Goal: Task Accomplishment & Management: Manage account settings

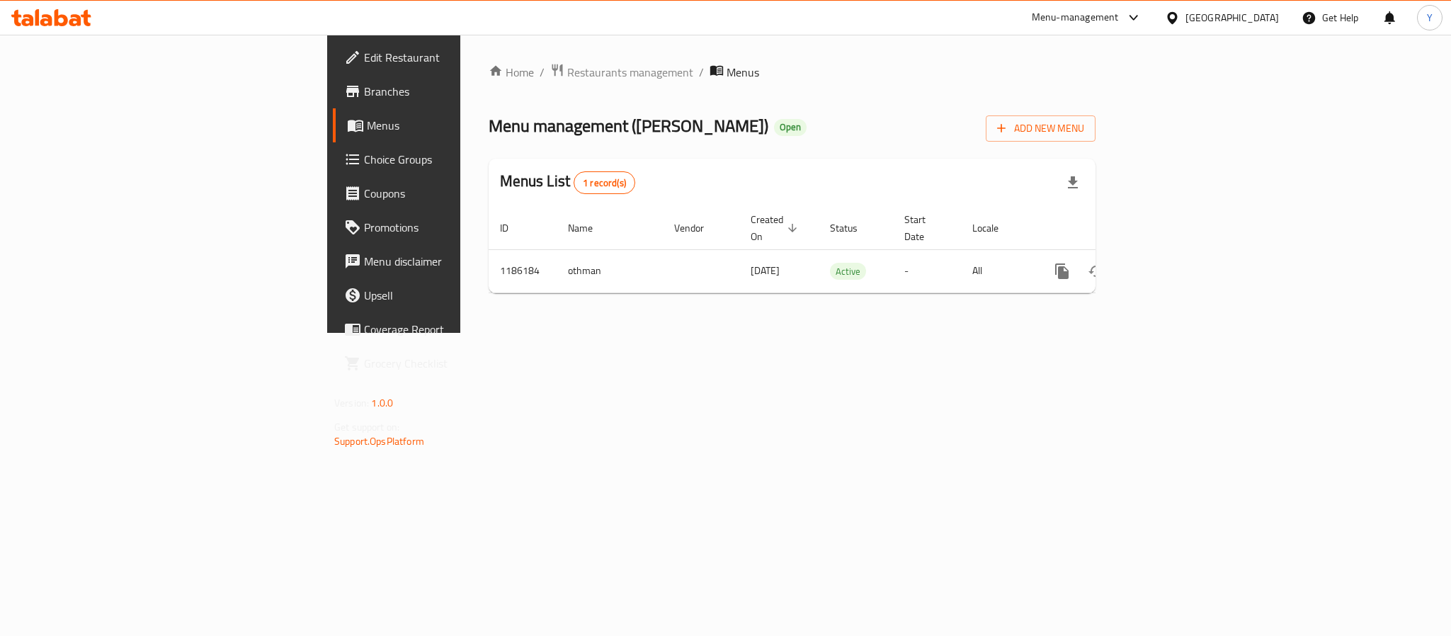
click at [364, 96] on span "Branches" at bounding box center [461, 91] width 194 height 17
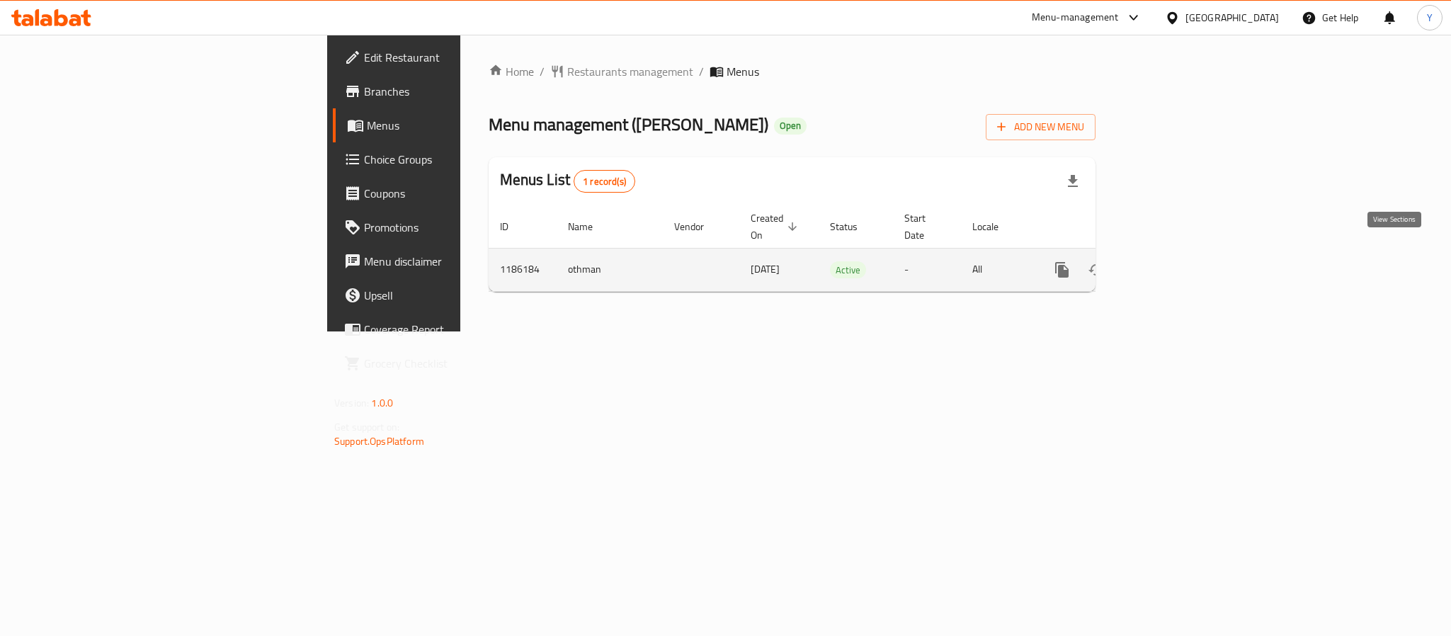
click at [1173, 261] on icon "enhanced table" at bounding box center [1164, 269] width 17 height 17
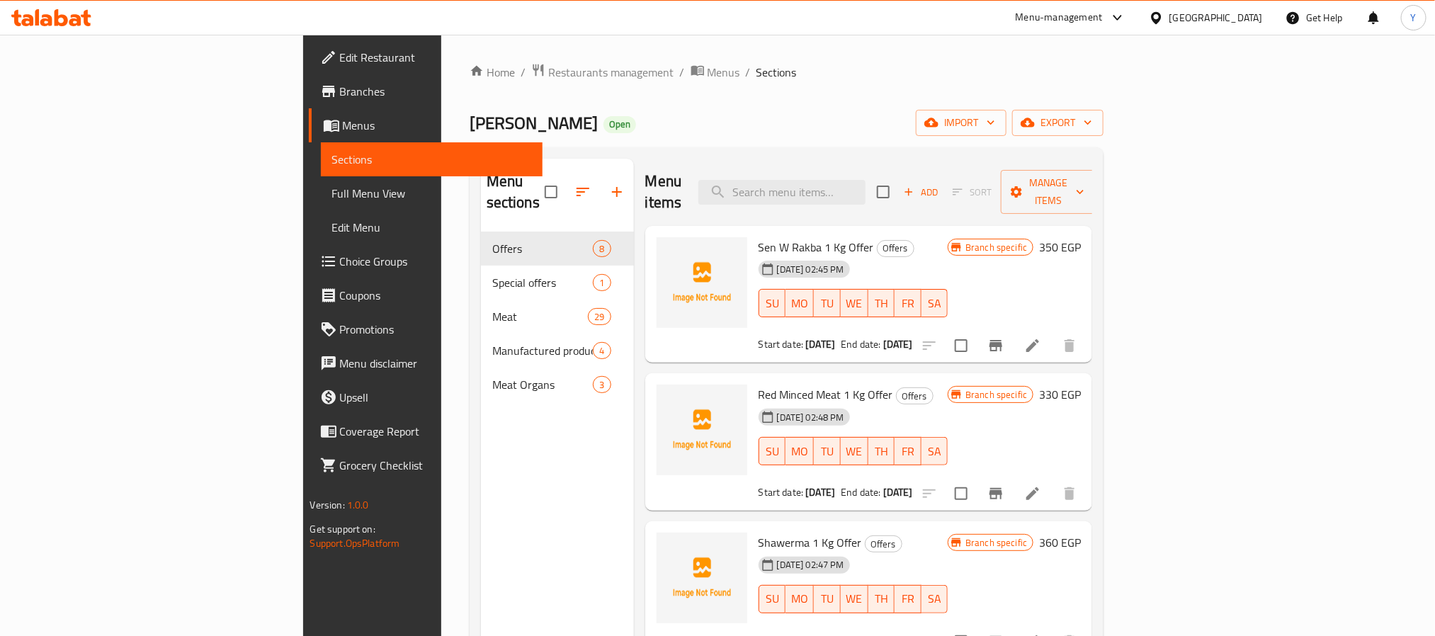
click at [872, 160] on div "Menu items Add Sort Manage items" at bounding box center [869, 192] width 448 height 67
click at [865, 180] on input "search" at bounding box center [781, 192] width 167 height 25
paste input "لحمه خضار"
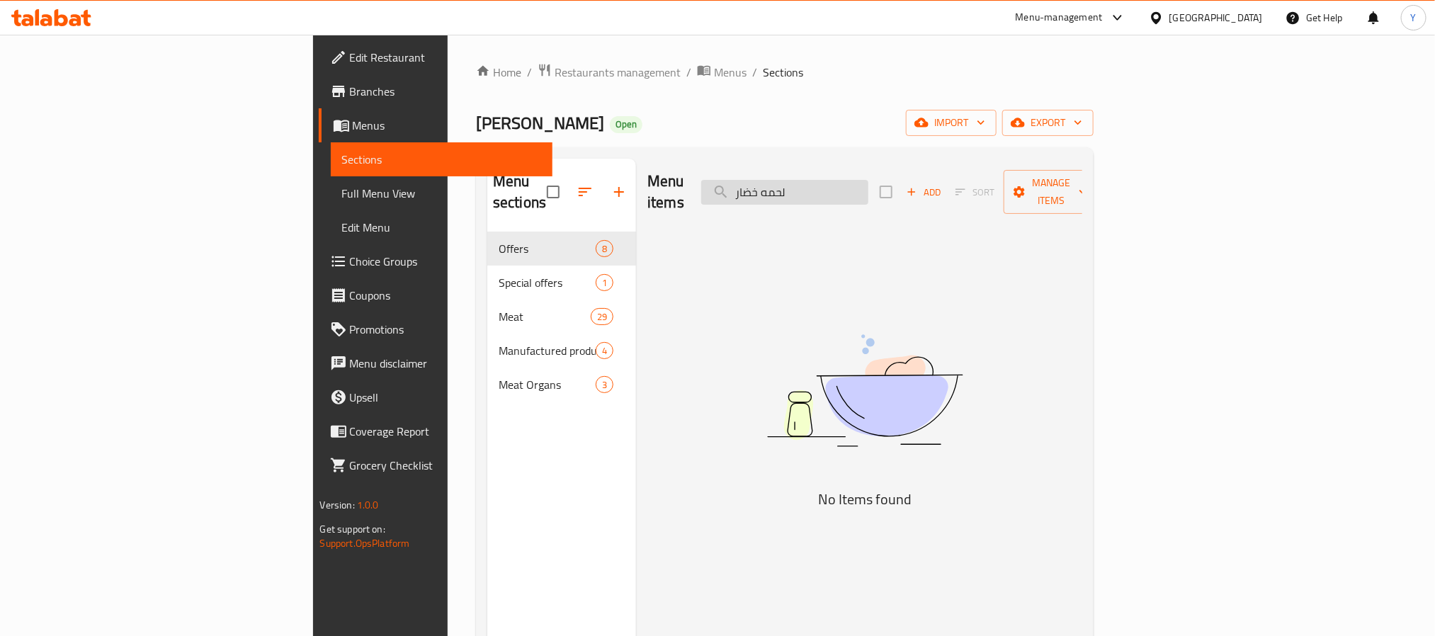
click at [868, 185] on input "لحمه خضار" at bounding box center [784, 192] width 167 height 25
click at [868, 183] on input "لحمه خضار" at bounding box center [784, 192] width 167 height 25
click at [868, 185] on input "لحمه خضار" at bounding box center [784, 192] width 167 height 25
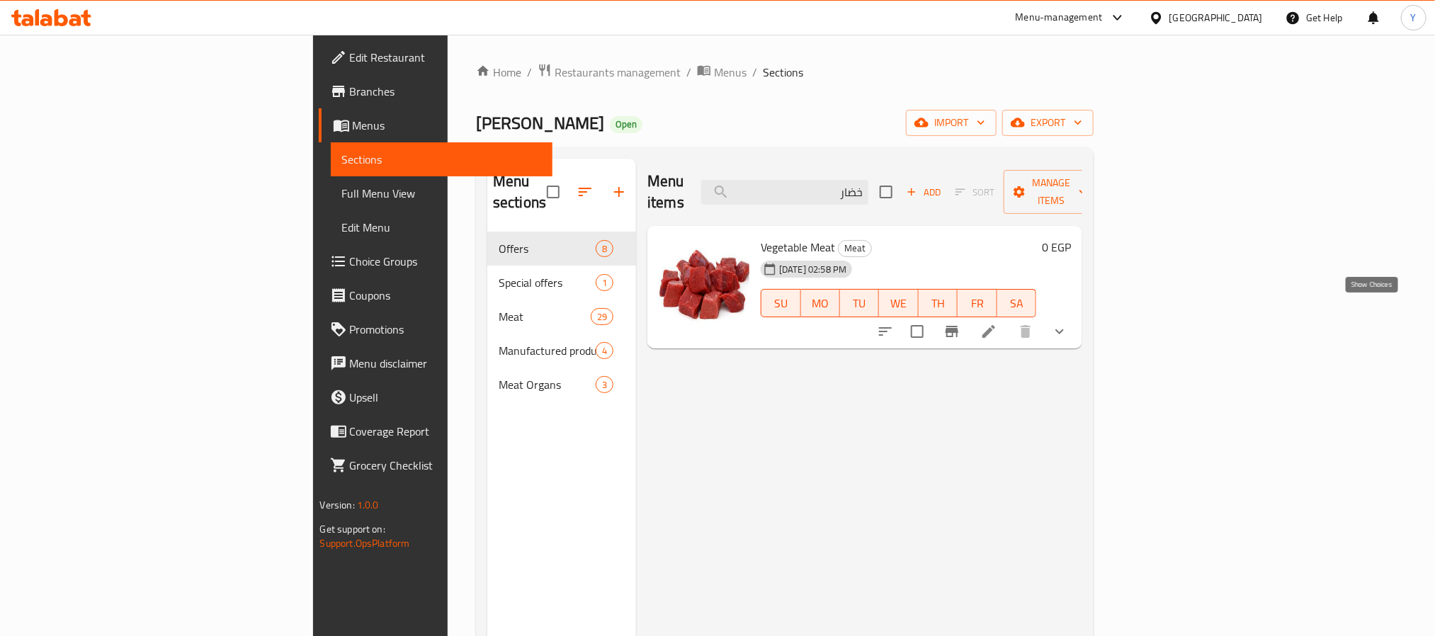
type input "خضار"
click at [1076, 321] on button "show more" at bounding box center [1059, 331] width 34 height 34
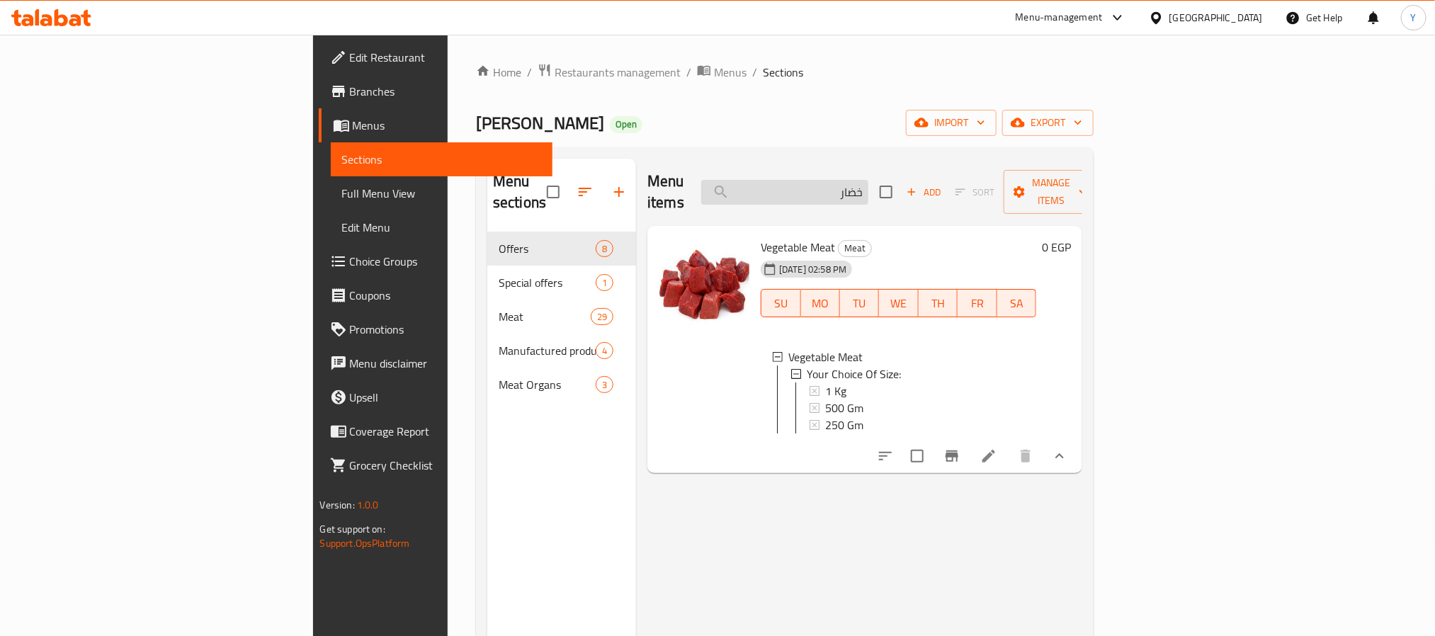
click at [868, 181] on input "خضار" at bounding box center [784, 192] width 167 height 25
paste input "ملبس"
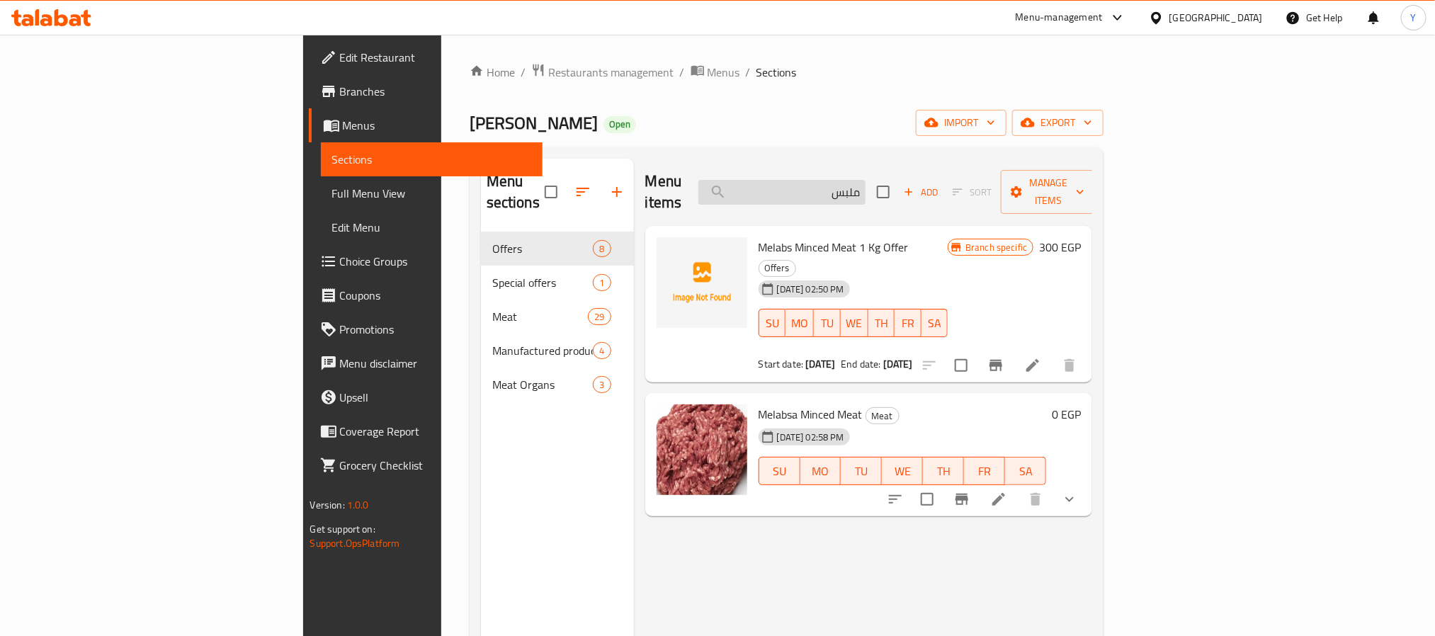
click at [865, 183] on input "ملبس" at bounding box center [781, 192] width 167 height 25
paste input "الحاتي"
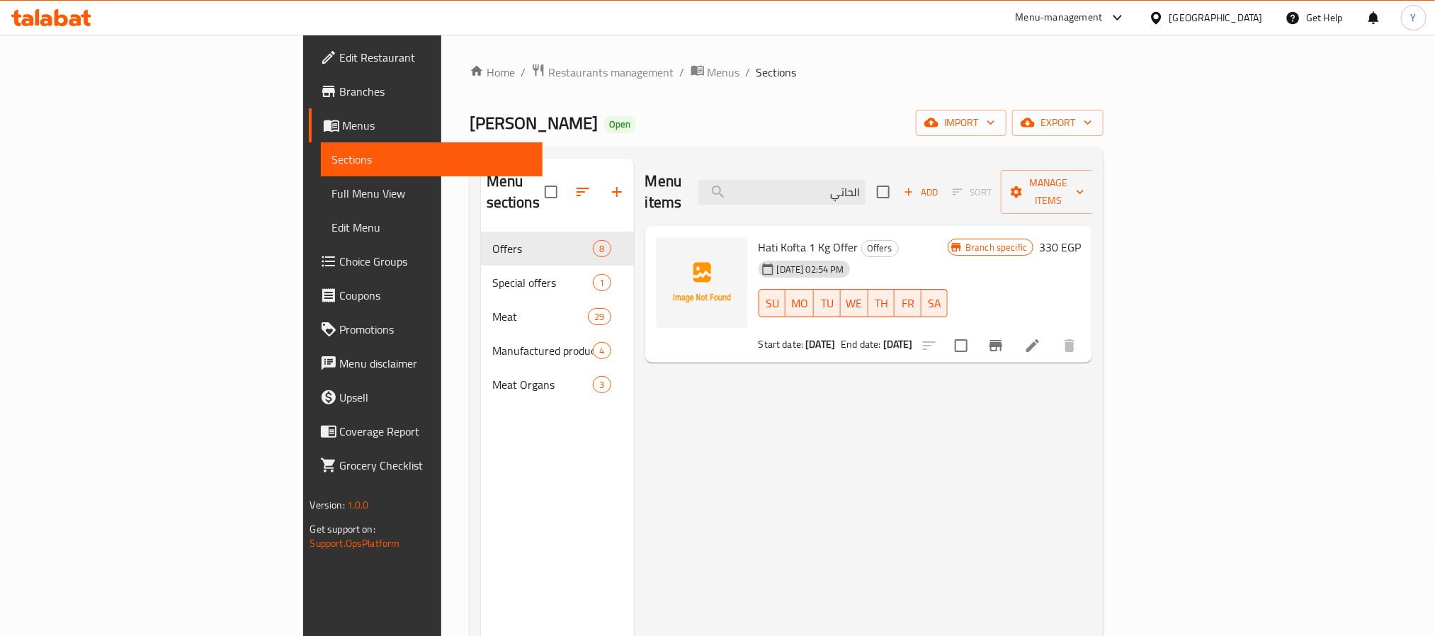
drag, startPoint x: 969, startPoint y: 187, endPoint x: 1073, endPoint y: 191, distance: 103.5
click at [1065, 193] on div "Menu items الحاتي Add Sort Manage items" at bounding box center [869, 192] width 448 height 67
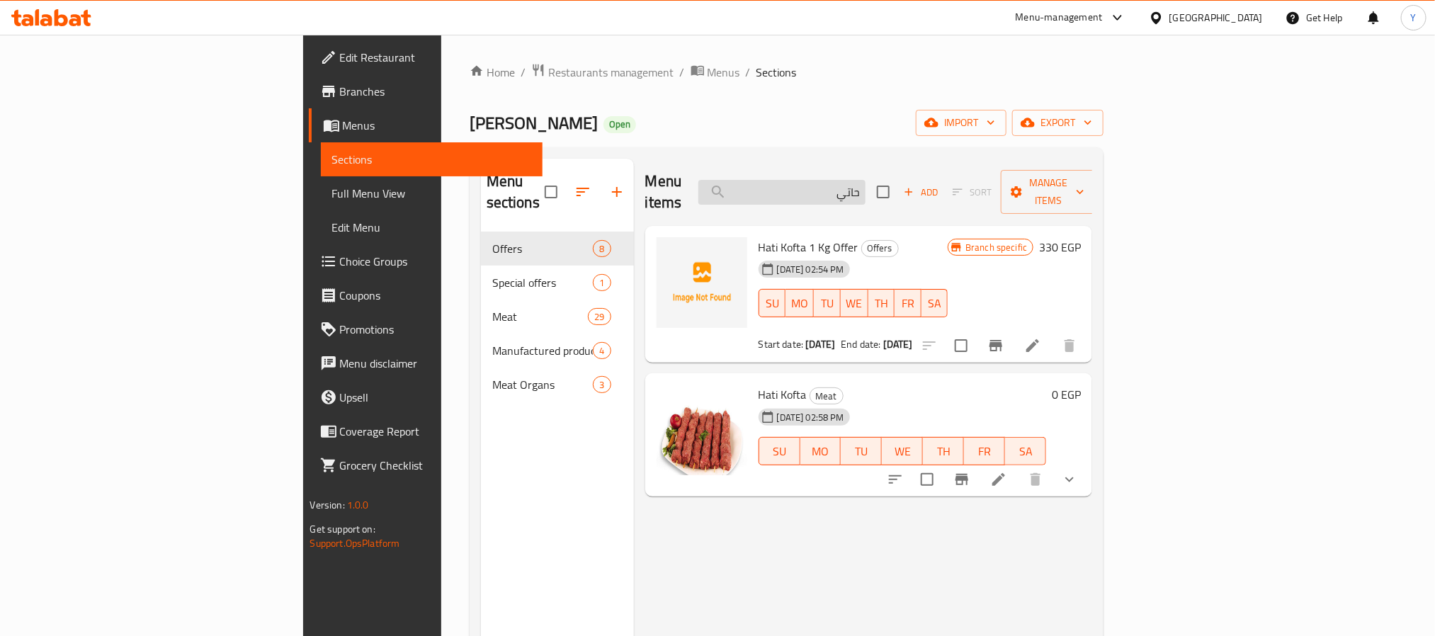
click at [863, 190] on input "حاتي" at bounding box center [781, 192] width 167 height 25
paste input "برجر"
paste input "search"
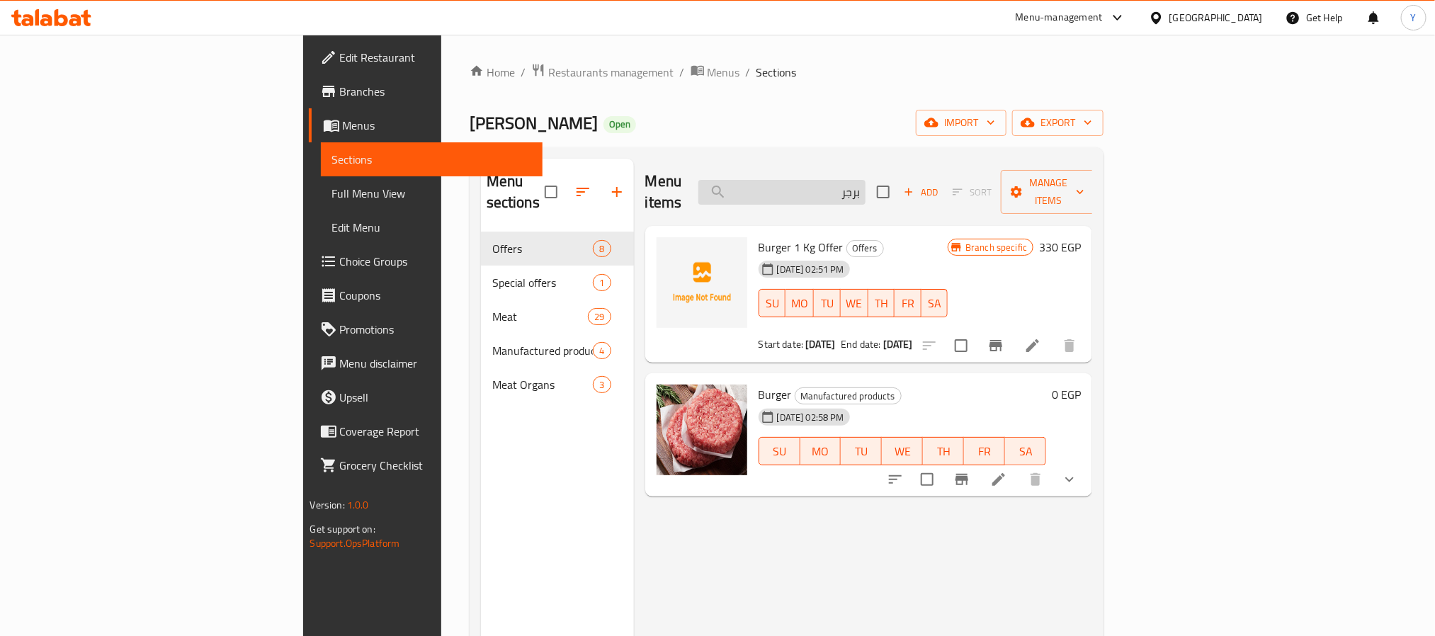
click at [865, 180] on input "برجر" at bounding box center [781, 192] width 167 height 25
paste input "جق"
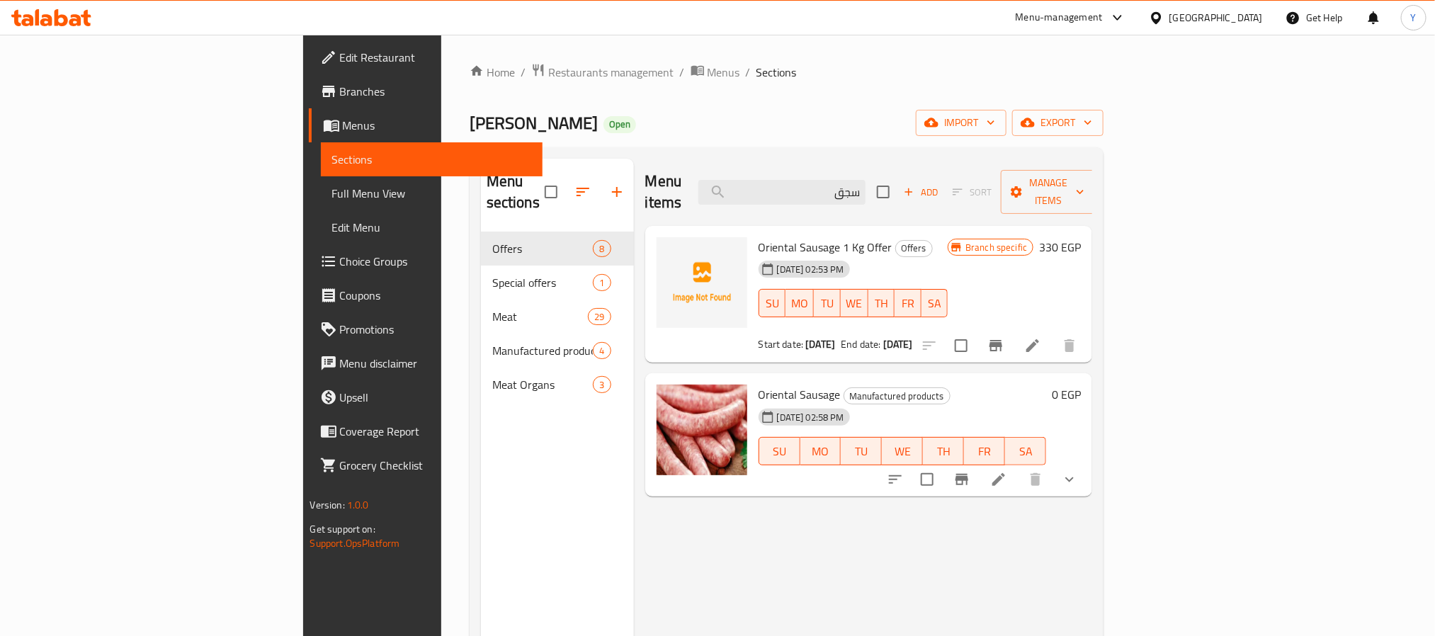
click at [925, 198] on div "Menu items سجق Add Sort Manage items" at bounding box center [869, 192] width 448 height 67
click at [865, 188] on input "سجق" at bounding box center [781, 192] width 167 height 25
paste input "ن ورقبه"
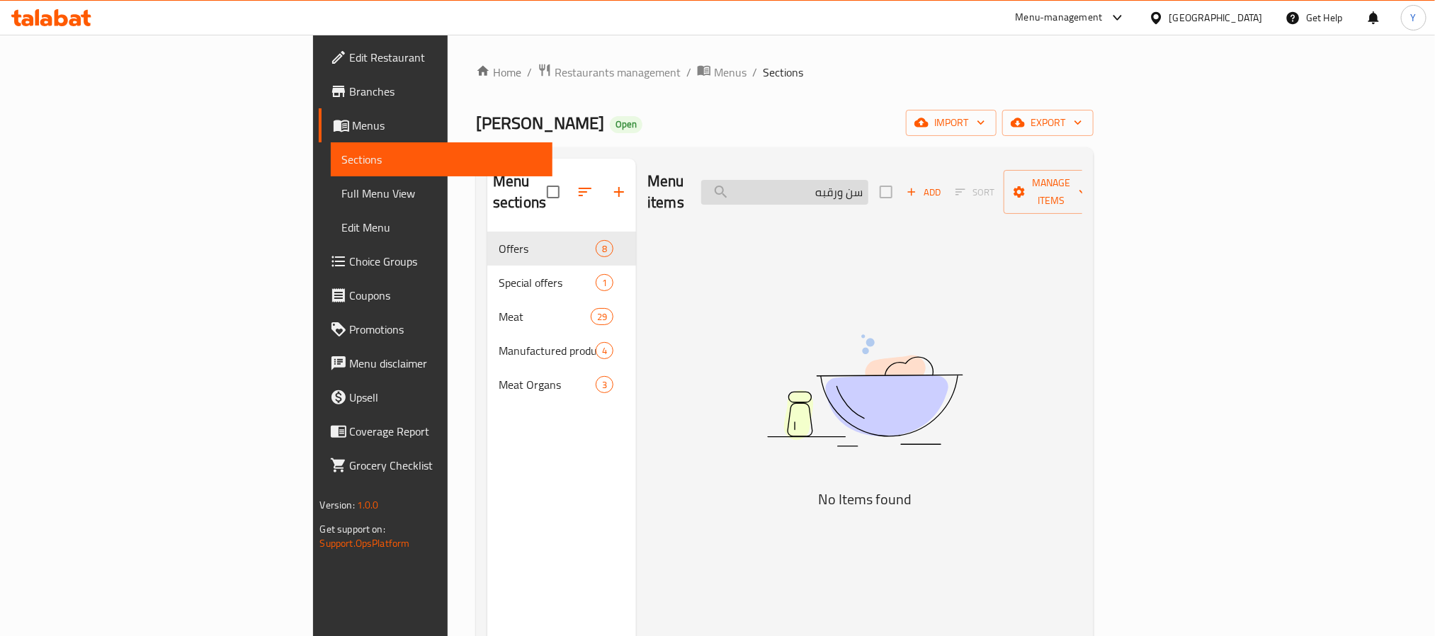
click at [868, 188] on input "سن ورقبه" at bounding box center [784, 192] width 167 height 25
drag, startPoint x: 956, startPoint y: 186, endPoint x: 899, endPoint y: 190, distance: 57.5
click at [868, 190] on input "سن ورقبه" at bounding box center [784, 192] width 167 height 25
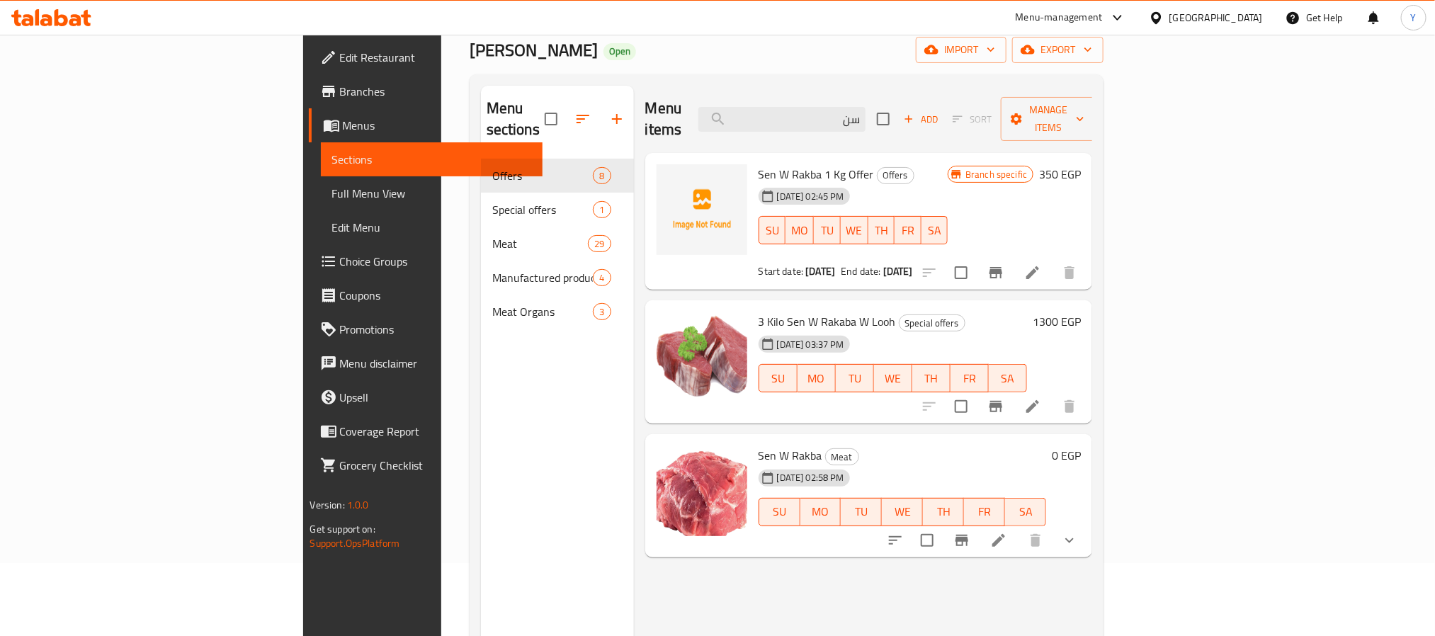
scroll to position [106, 0]
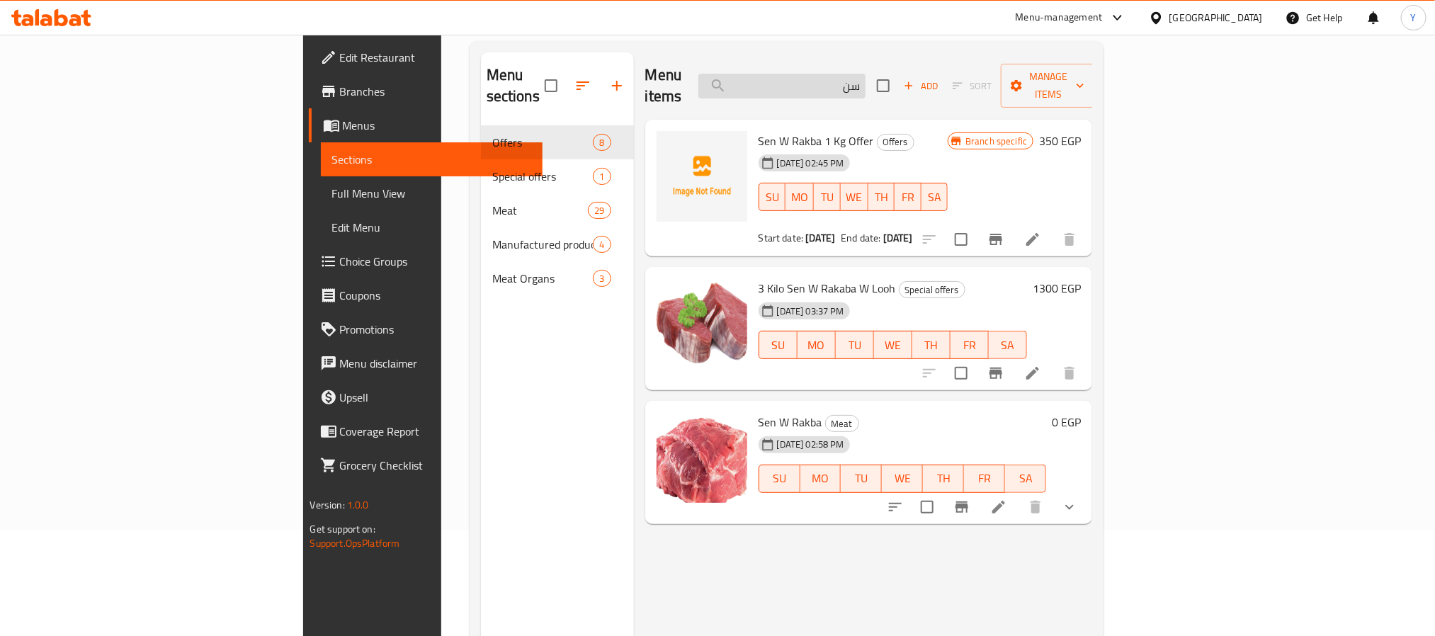
click at [865, 79] on input "سن" at bounding box center [781, 86] width 167 height 25
paste input "لوح"
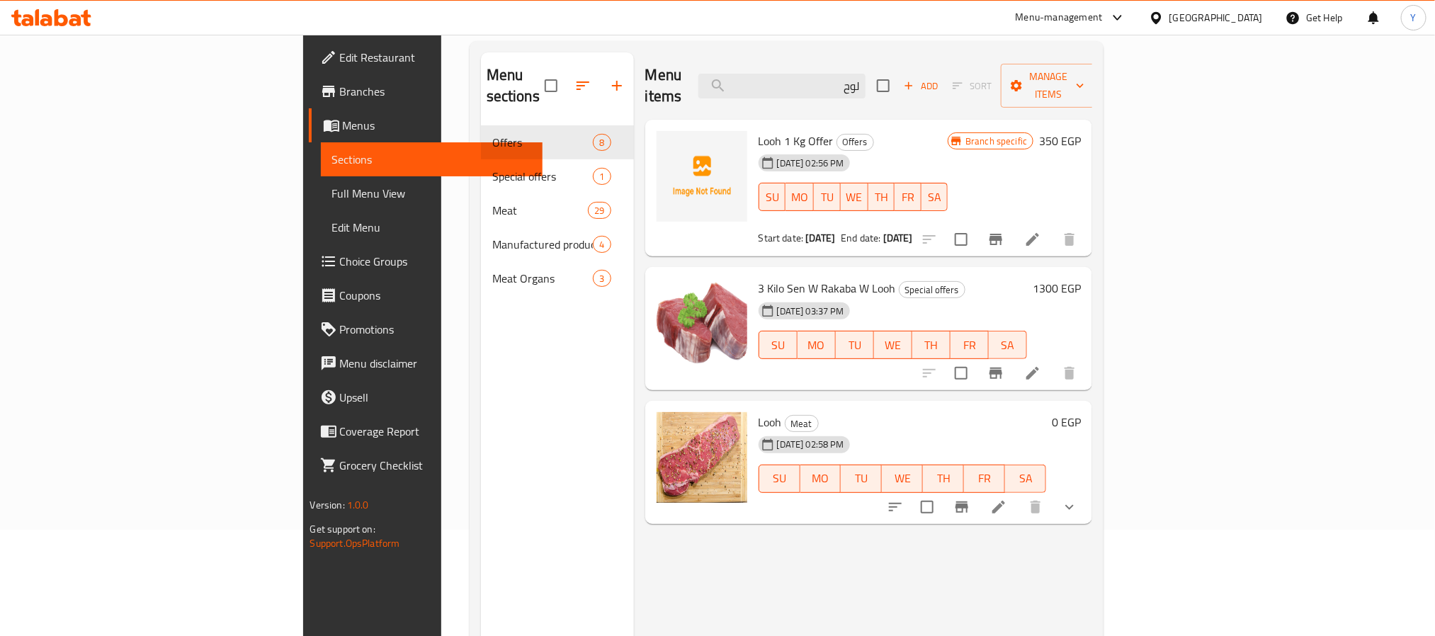
type input "لوح"
click at [1078, 499] on icon "show more" at bounding box center [1069, 507] width 17 height 17
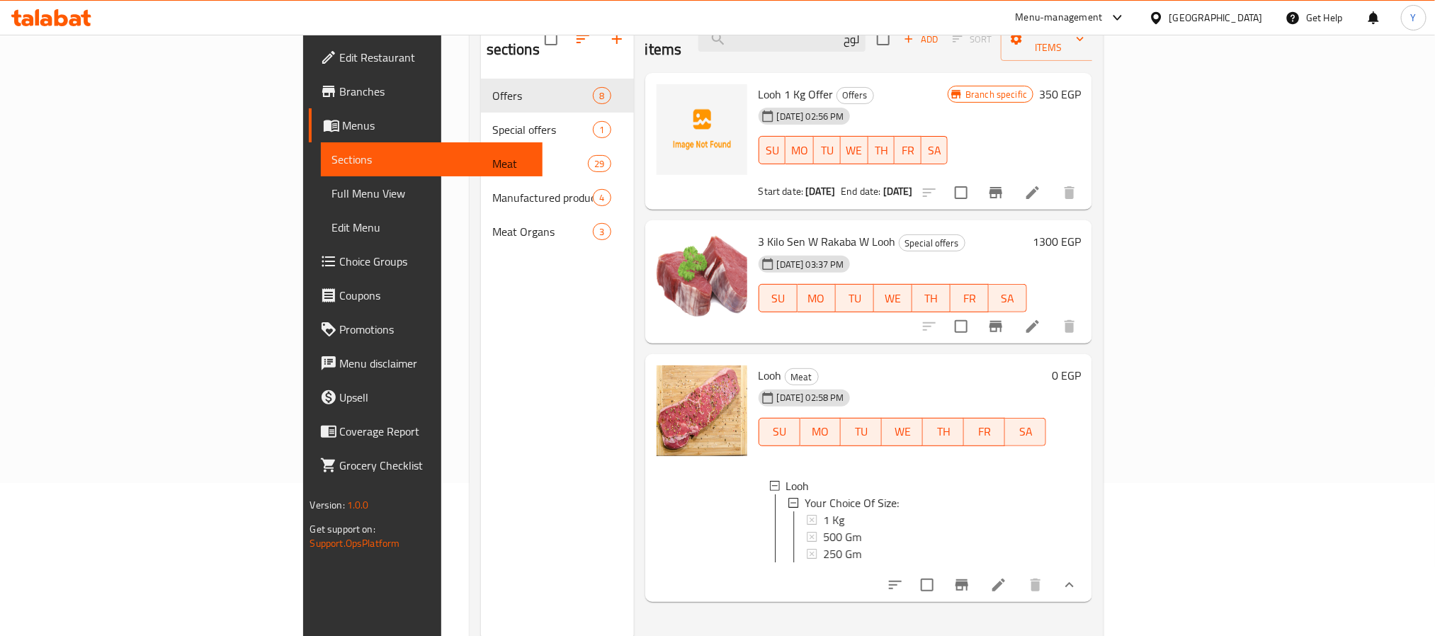
scroll to position [198, 0]
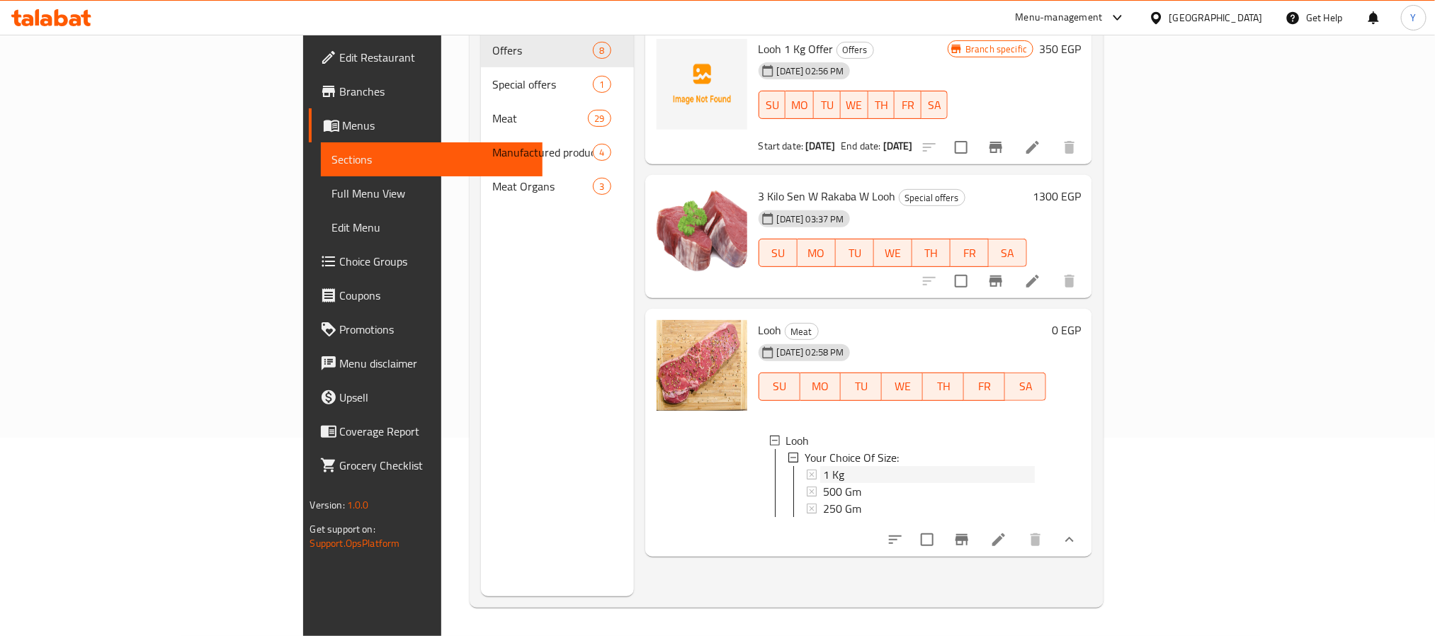
click at [844, 466] on div "1 Kg" at bounding box center [929, 474] width 212 height 17
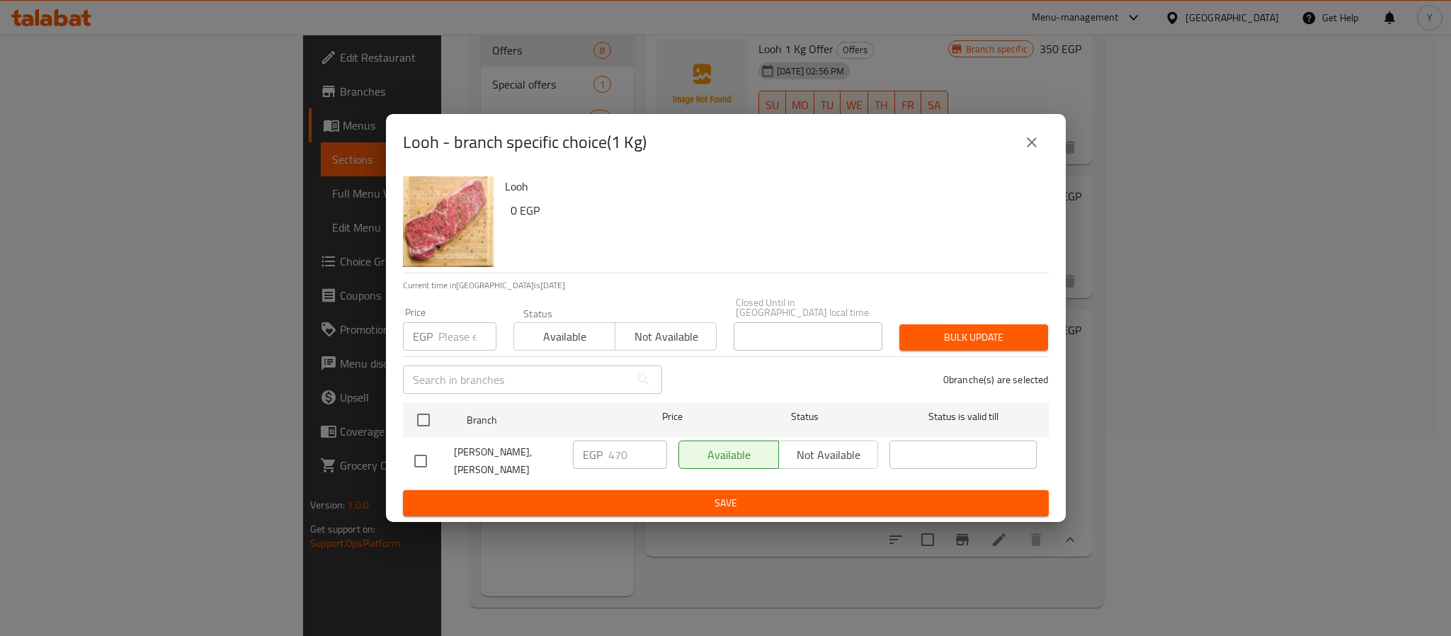
click at [1027, 149] on icon "close" at bounding box center [1031, 142] width 17 height 17
